Goal: Check status: Check status

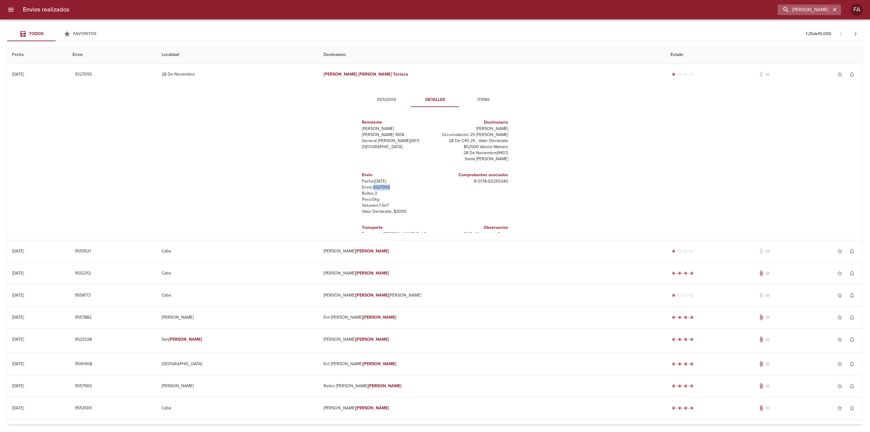
click at [834, 10] on icon "button" at bounding box center [835, 10] width 6 height 6
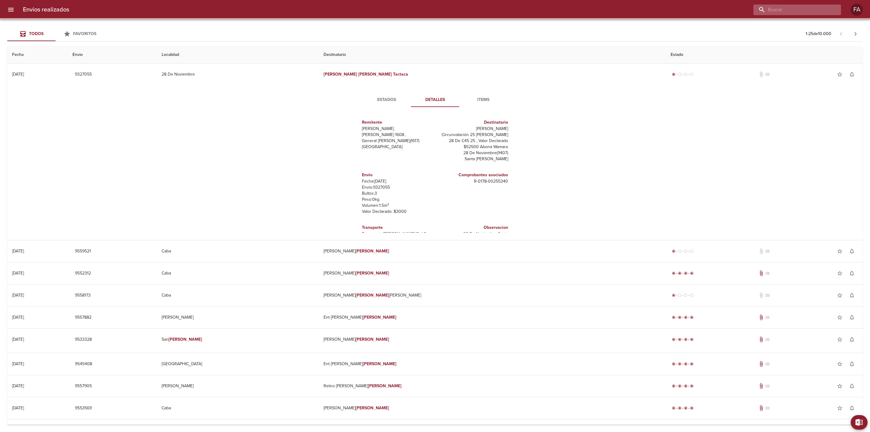
drag, startPoint x: 812, startPoint y: 10, endPoint x: 809, endPoint y: 11, distance: 3.8
click at [812, 10] on input "buscar" at bounding box center [792, 10] width 77 height 11
paste input "[PERSON_NAME] BP"
type input "[PERSON_NAME] BP"
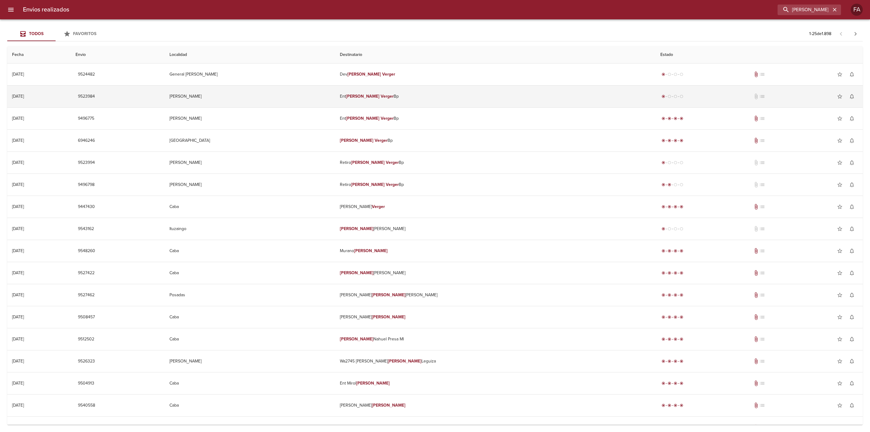
click at [285, 96] on td "[PERSON_NAME]" at bounding box center [250, 97] width 171 height 22
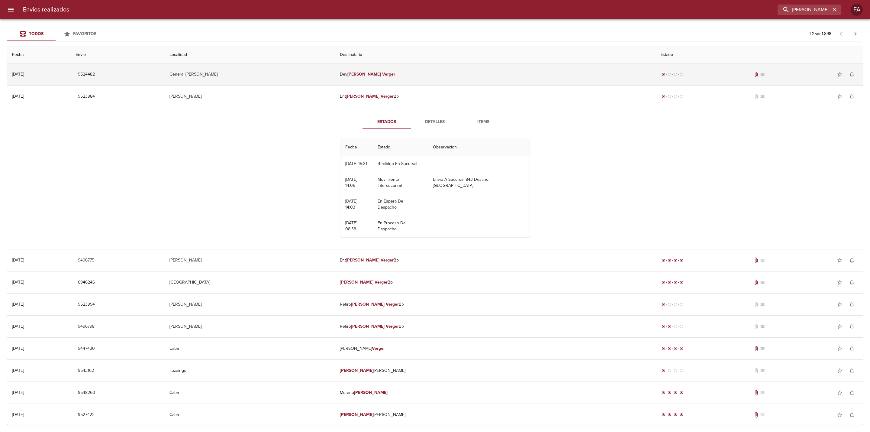
click at [335, 71] on td "General [PERSON_NAME]" at bounding box center [250, 74] width 171 height 22
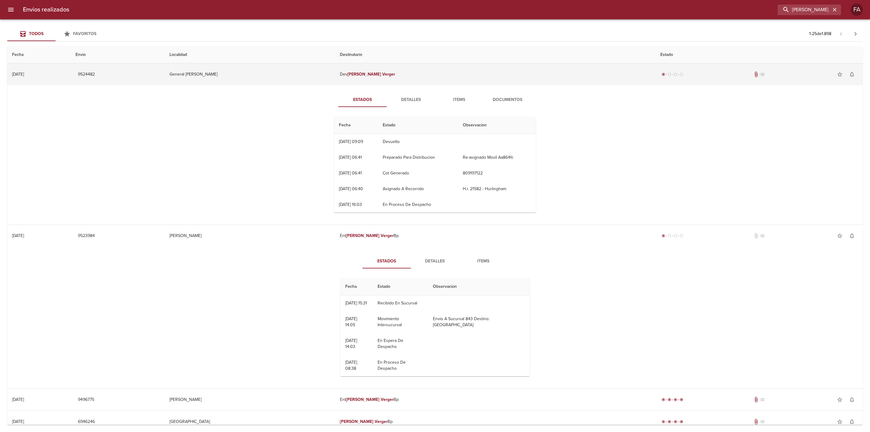
click at [335, 79] on td "General [PERSON_NAME]" at bounding box center [250, 74] width 171 height 22
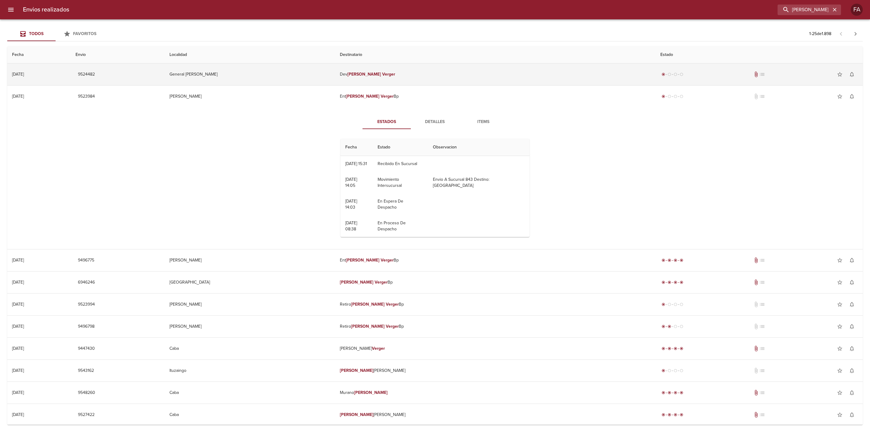
click at [335, 78] on td "General [PERSON_NAME]" at bounding box center [250, 74] width 171 height 22
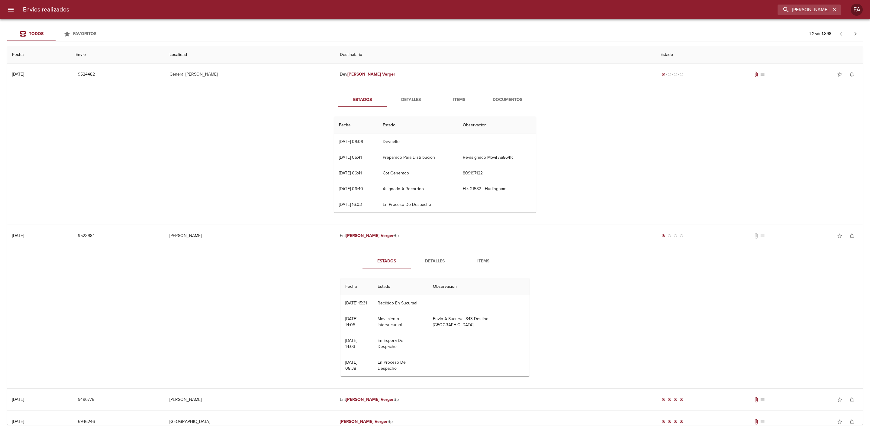
click at [427, 258] on span "Detalles" at bounding box center [435, 261] width 41 height 8
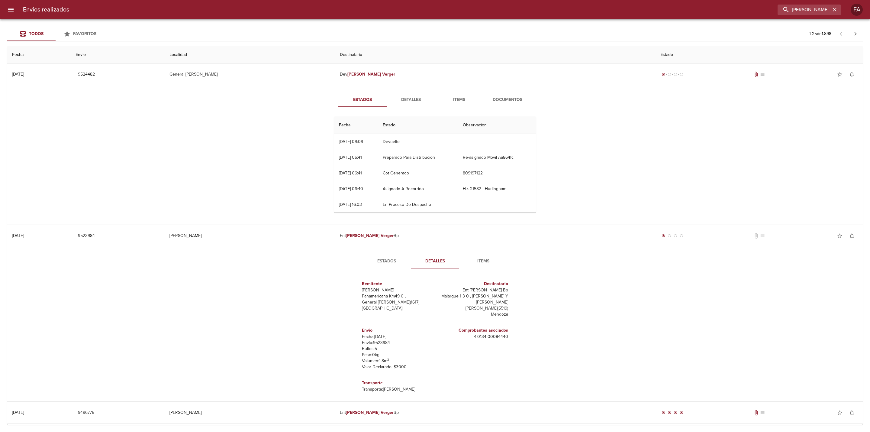
click at [379, 344] on p "Envío: 9523984" at bounding box center [397, 343] width 71 height 6
copy p "9523984"
click at [413, 97] on span "Detalles" at bounding box center [410, 100] width 41 height 8
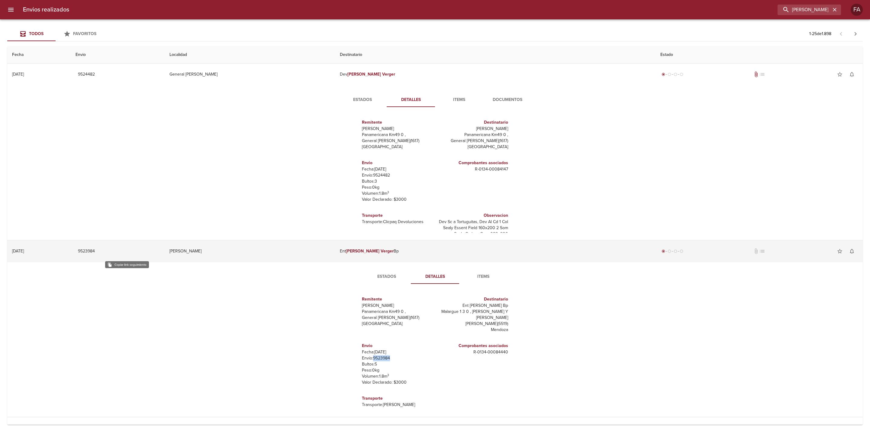
click at [95, 248] on span "9523984" at bounding box center [86, 252] width 17 height 8
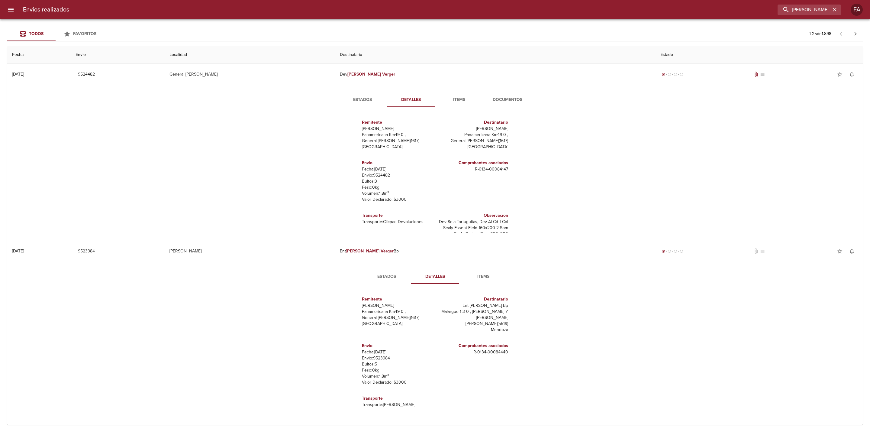
click at [394, 262] on div "Estados Detalles Items Remitente Wamaro Tortuguitas Panamericana Km49 0 , Gener…" at bounding box center [435, 339] width 846 height 155
click at [388, 274] on span "Estados" at bounding box center [386, 277] width 41 height 8
